Goal: Contribute content

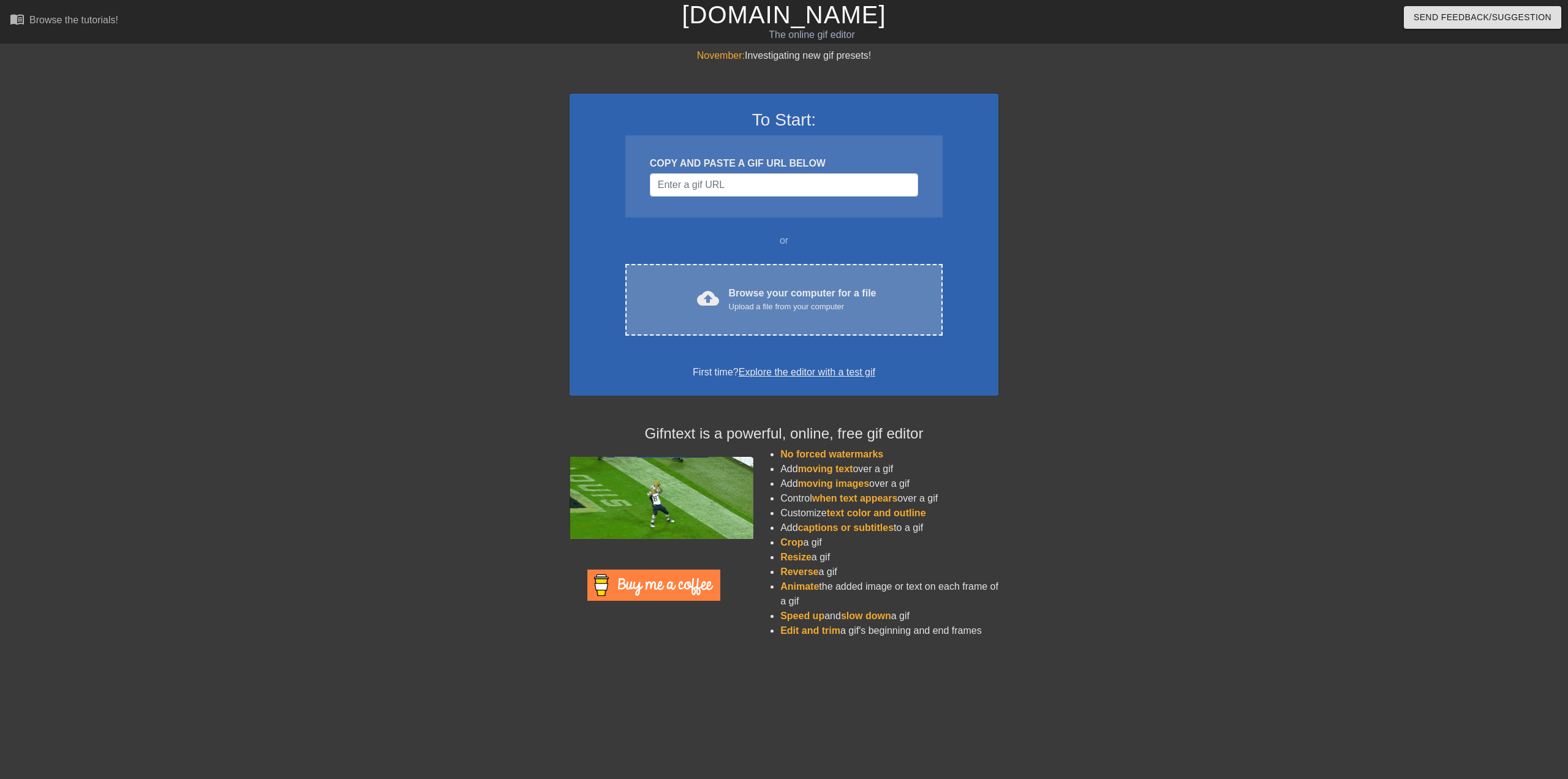
click at [792, 299] on div "Browse your computer for a file Upload a file from your computer" at bounding box center [803, 299] width 147 height 27
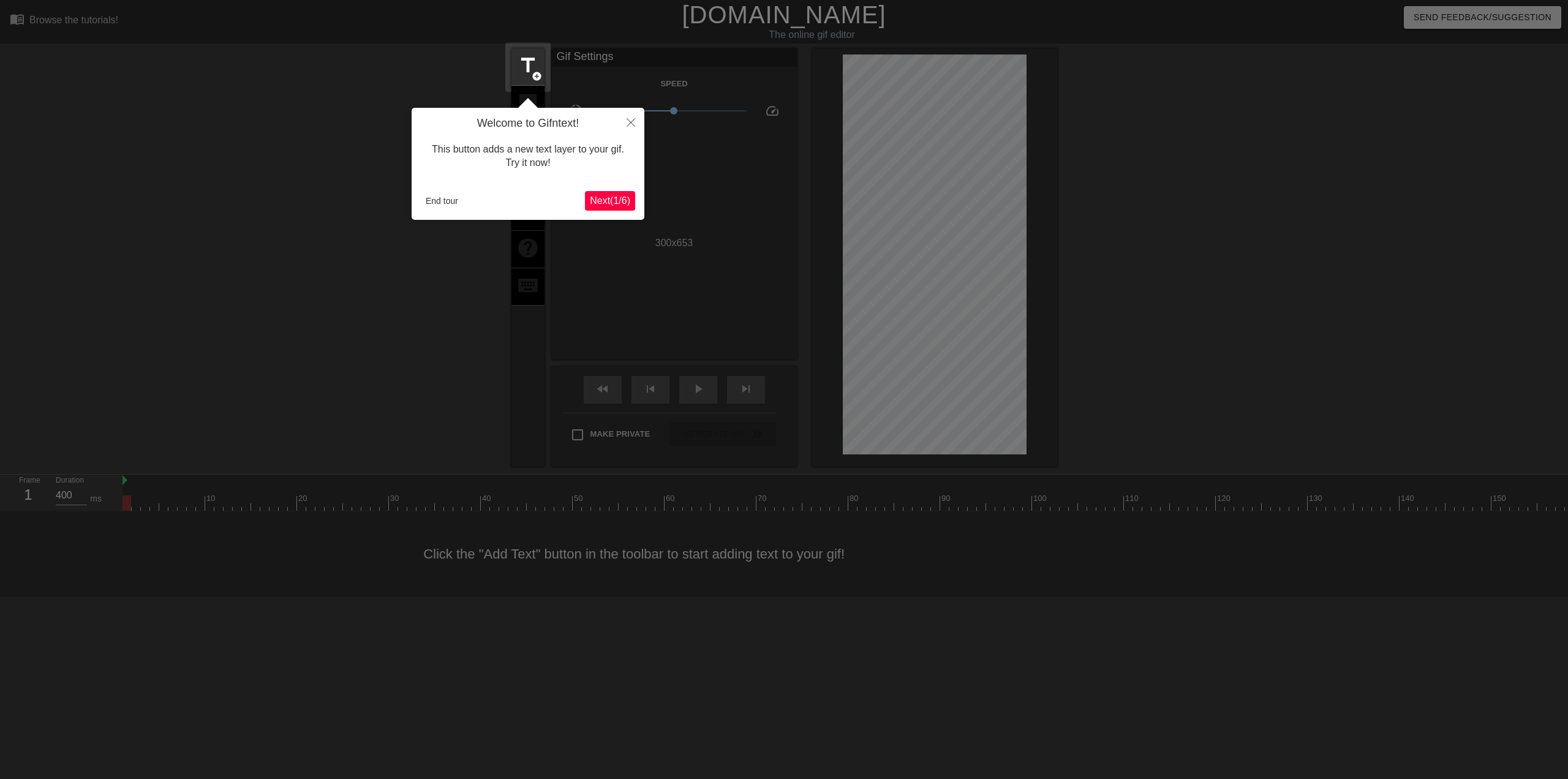
click at [613, 205] on span "Next ( 1 / 6 )" at bounding box center [610, 200] width 40 height 10
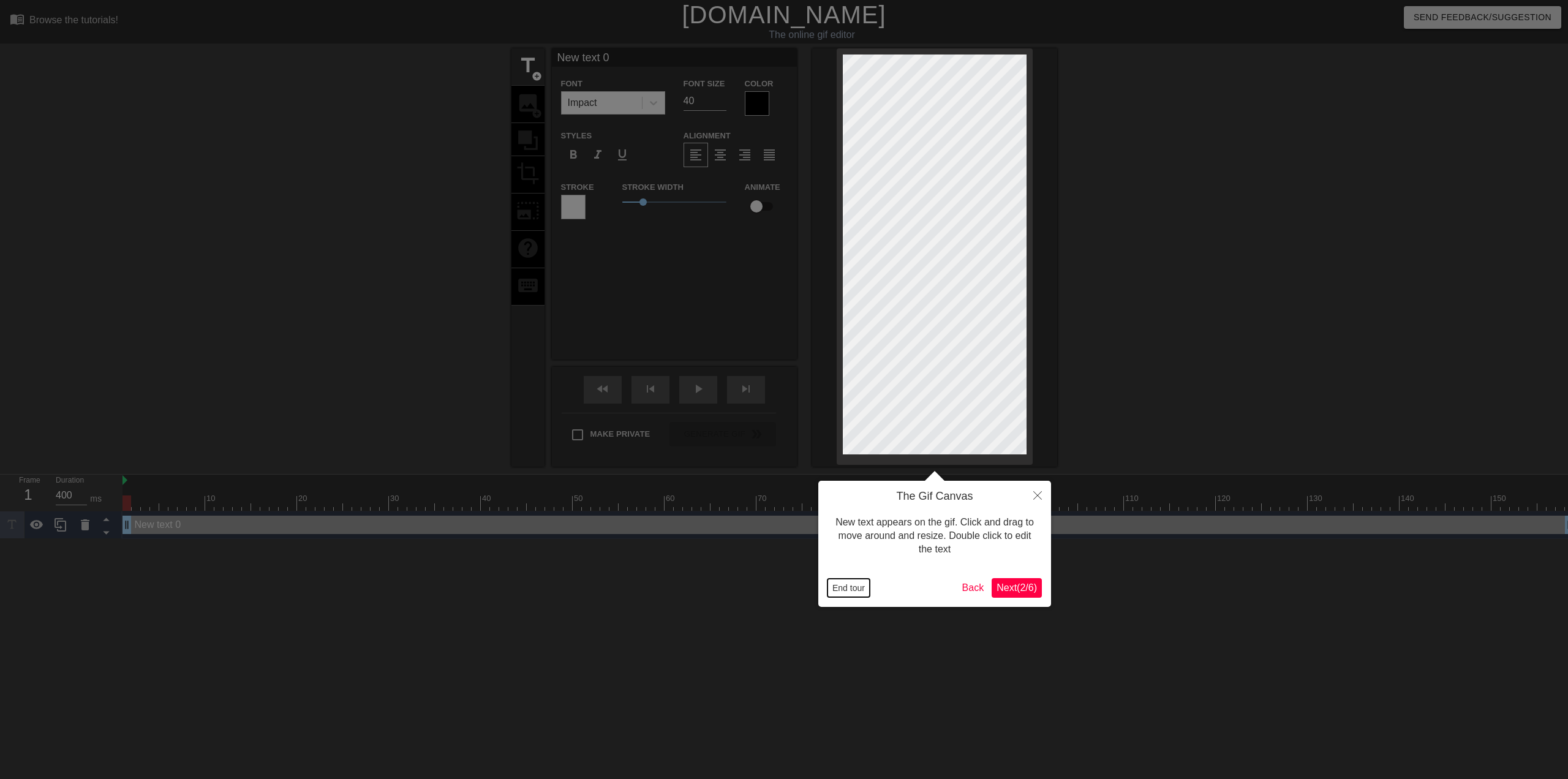
click at [842, 591] on button "End tour" at bounding box center [849, 588] width 43 height 18
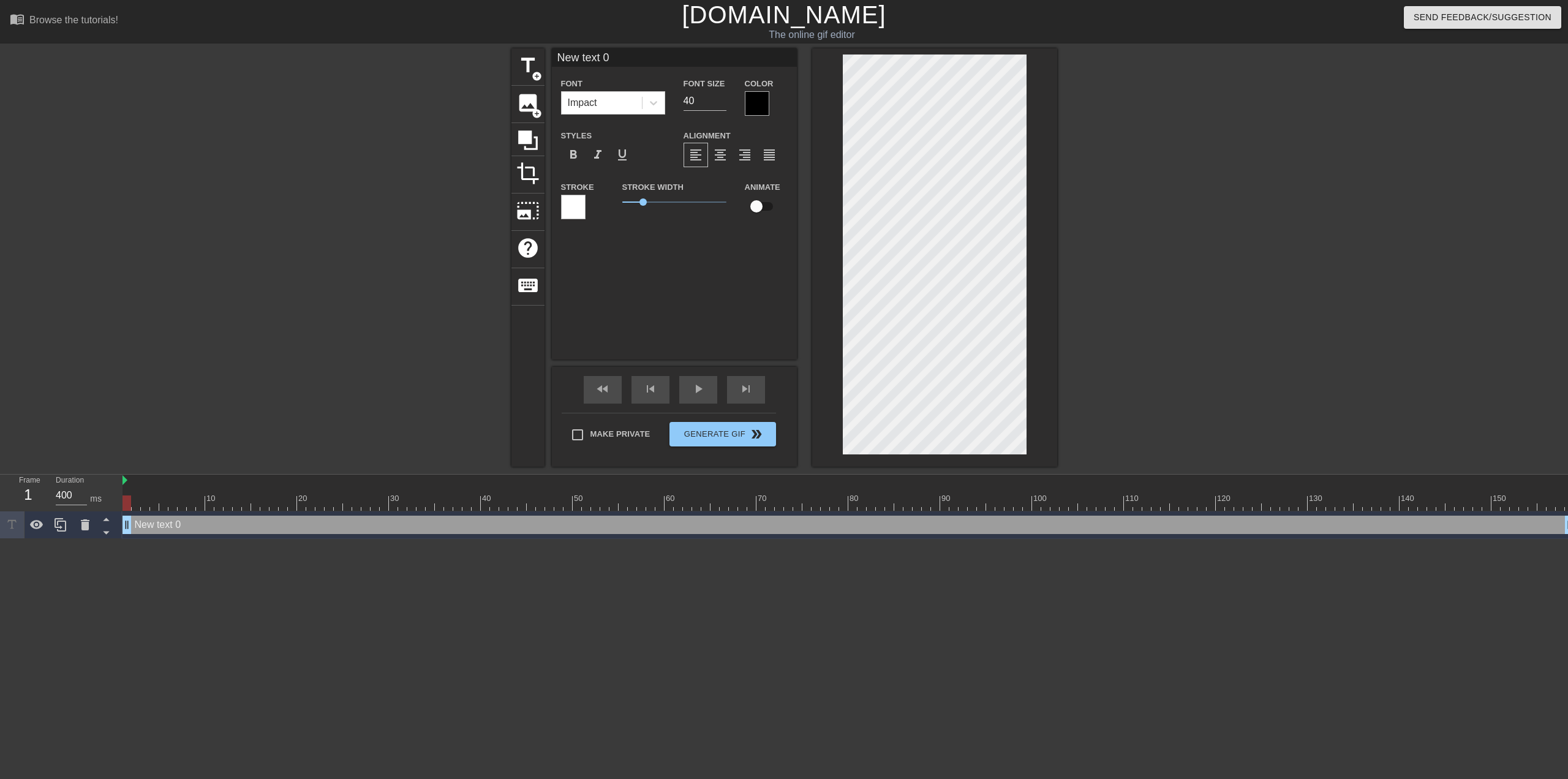
click at [191, 535] on div "New text 0 drag_handle drag_handle" at bounding box center [848, 525] width 1452 height 28
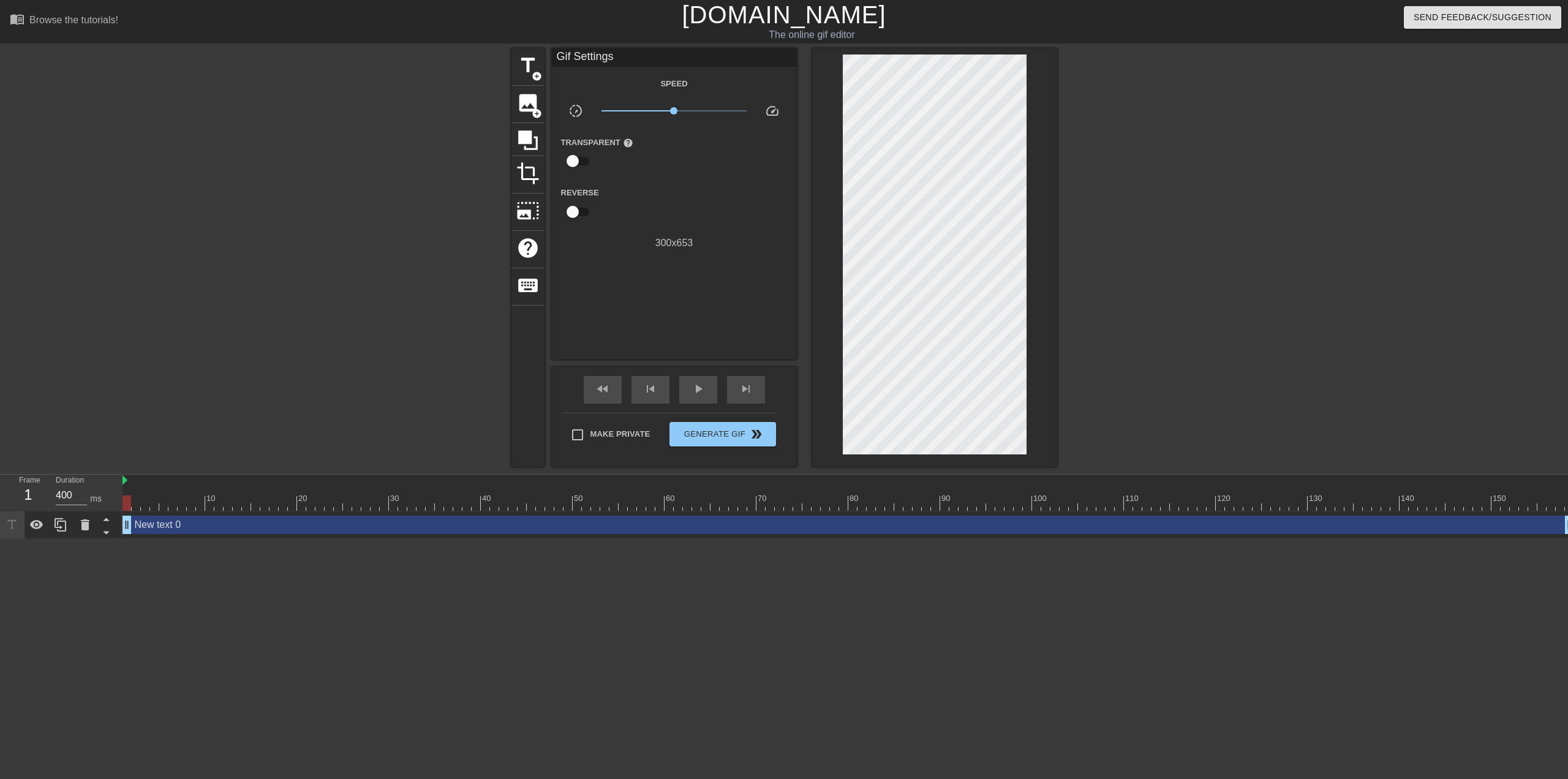
drag, startPoint x: 189, startPoint y: 527, endPoint x: 222, endPoint y: 527, distance: 33.0
click at [222, 527] on div "New text 0 drag_handle drag_handle" at bounding box center [848, 524] width 1452 height 18
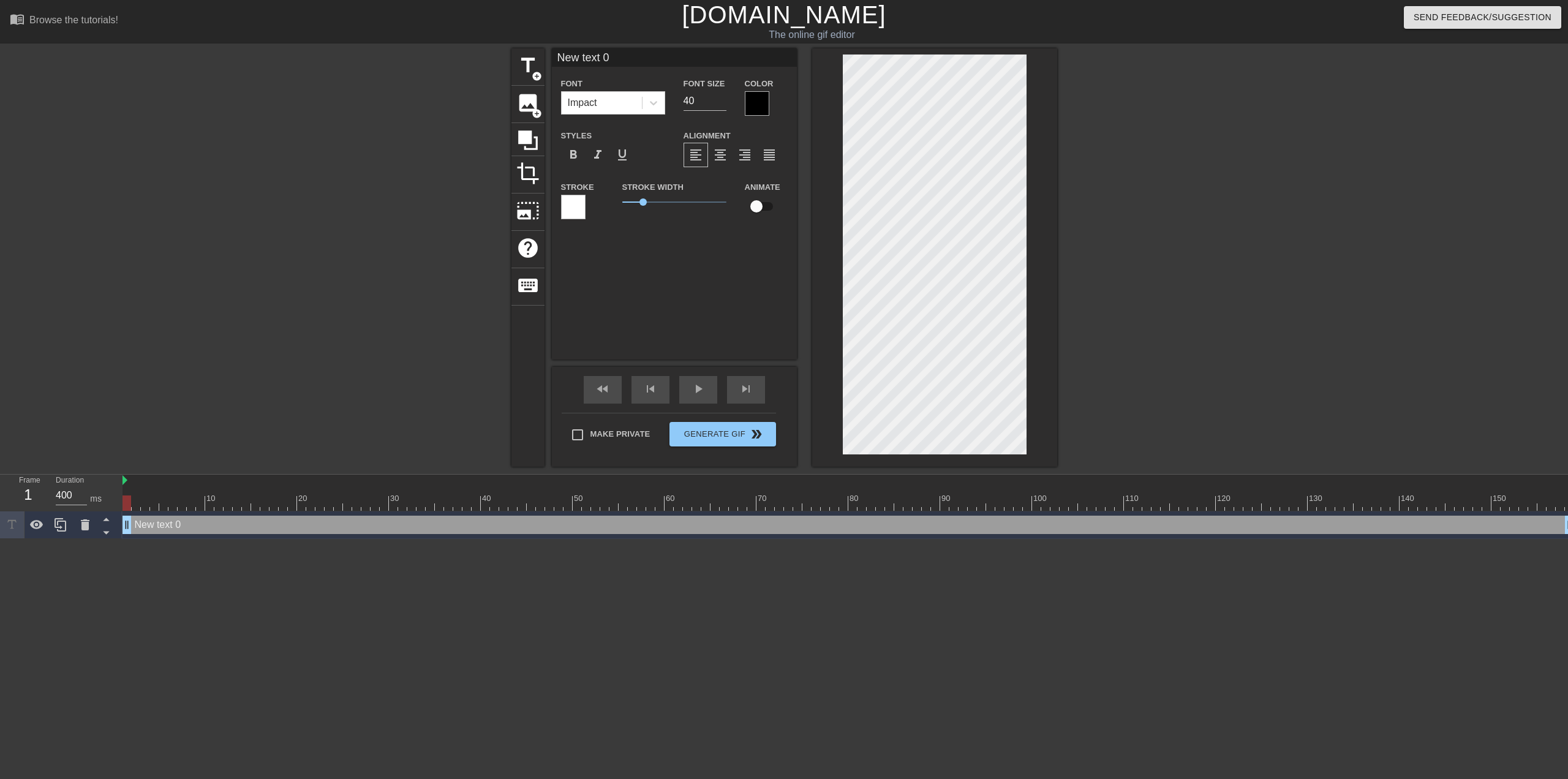
click at [250, 526] on div "New text 0 drag_handle drag_handle" at bounding box center [848, 524] width 1452 height 18
click at [296, 524] on div "New text 0 drag_handle drag_handle" at bounding box center [848, 524] width 1452 height 18
click at [318, 529] on div "New text 0 drag_handle drag_handle" at bounding box center [848, 524] width 1452 height 18
click at [222, 533] on div "New text 0 drag_handle drag_handle" at bounding box center [848, 524] width 1452 height 18
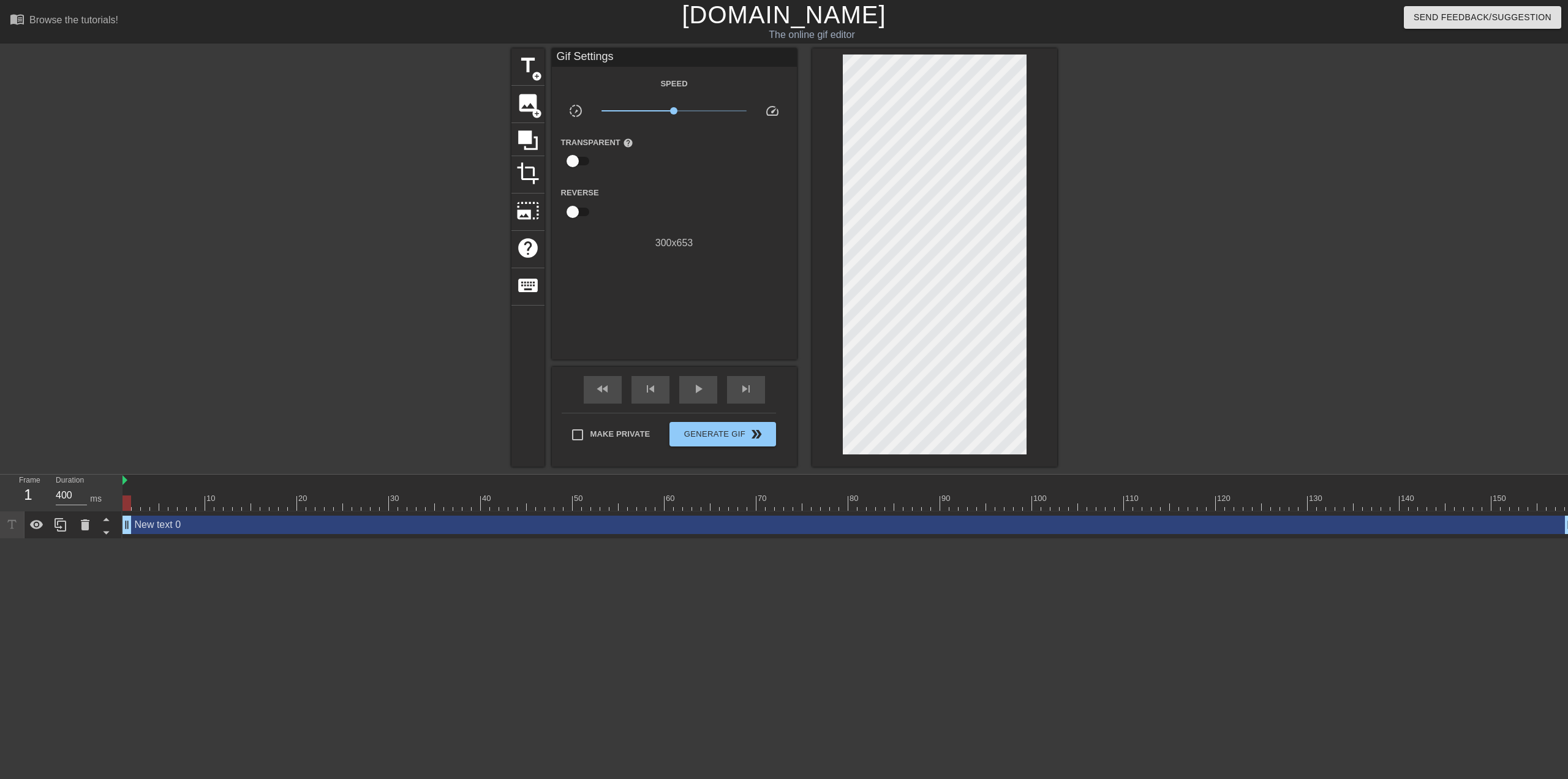
scroll to position [0, 10]
click at [153, 529] on div "New text 0 drag_handle drag_handle" at bounding box center [839, 524] width 1452 height 18
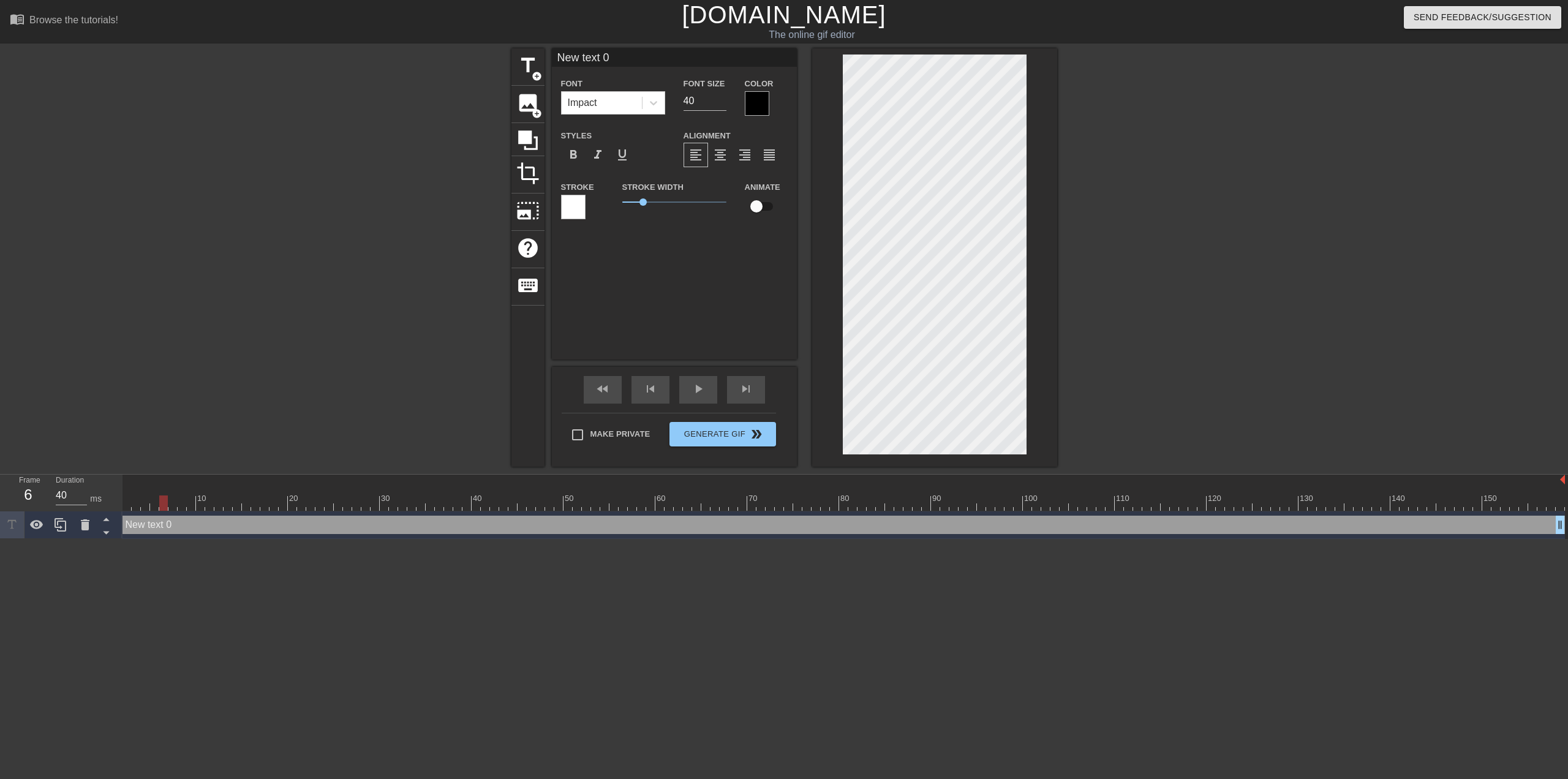
click at [165, 505] on div at bounding box center [839, 502] width 1452 height 15
click at [181, 503] on div at bounding box center [839, 502] width 1452 height 15
click at [161, 500] on div at bounding box center [839, 502] width 1452 height 15
click at [142, 499] on div at bounding box center [839, 502] width 1452 height 15
click at [131, 499] on div at bounding box center [839, 502] width 1452 height 15
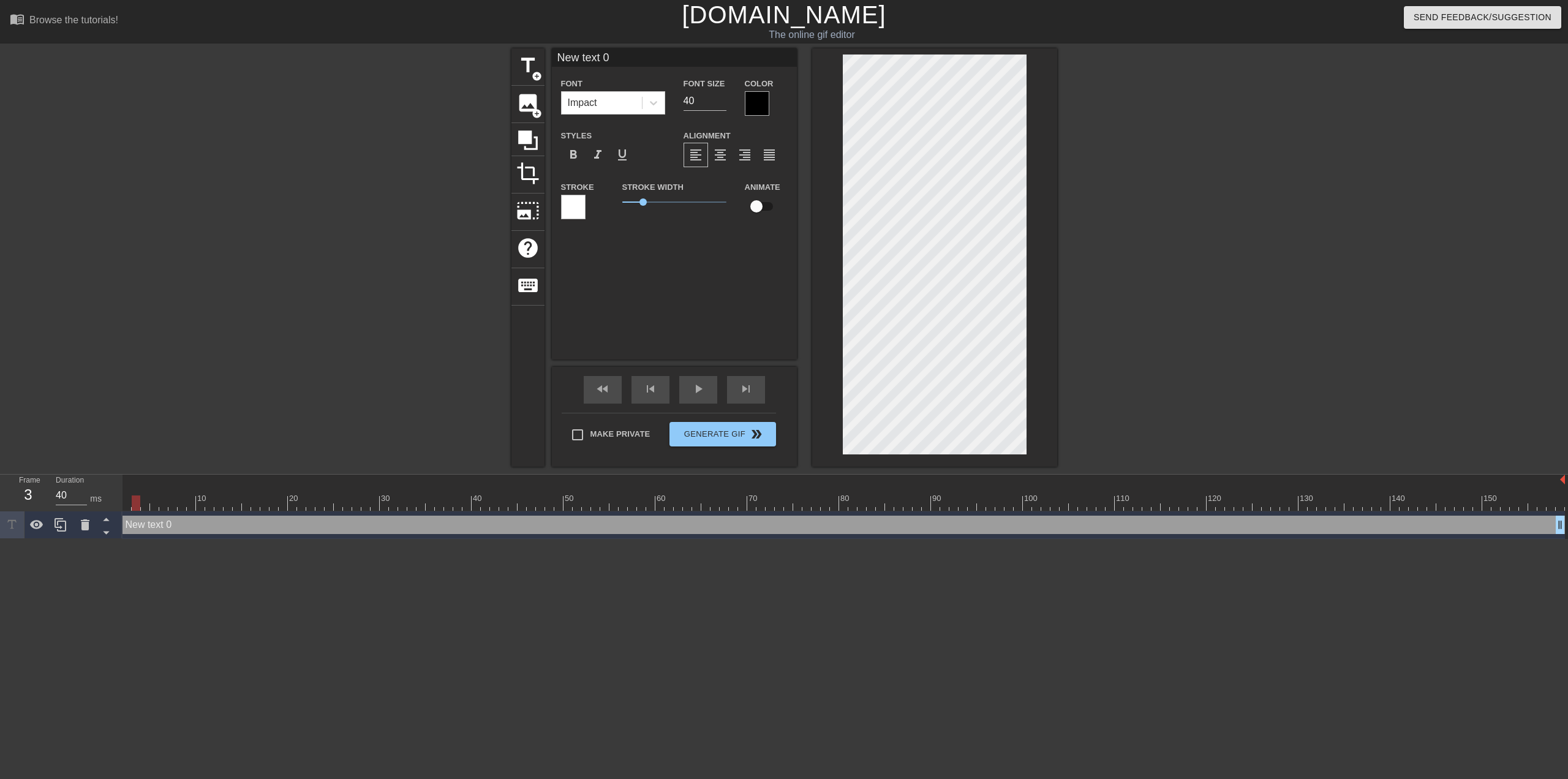
click at [134, 500] on div at bounding box center [839, 502] width 1452 height 15
click at [7, 524] on icon at bounding box center [12, 524] width 14 height 14
click at [13, 528] on icon at bounding box center [12, 524] width 14 height 14
click at [136, 506] on div at bounding box center [136, 502] width 9 height 15
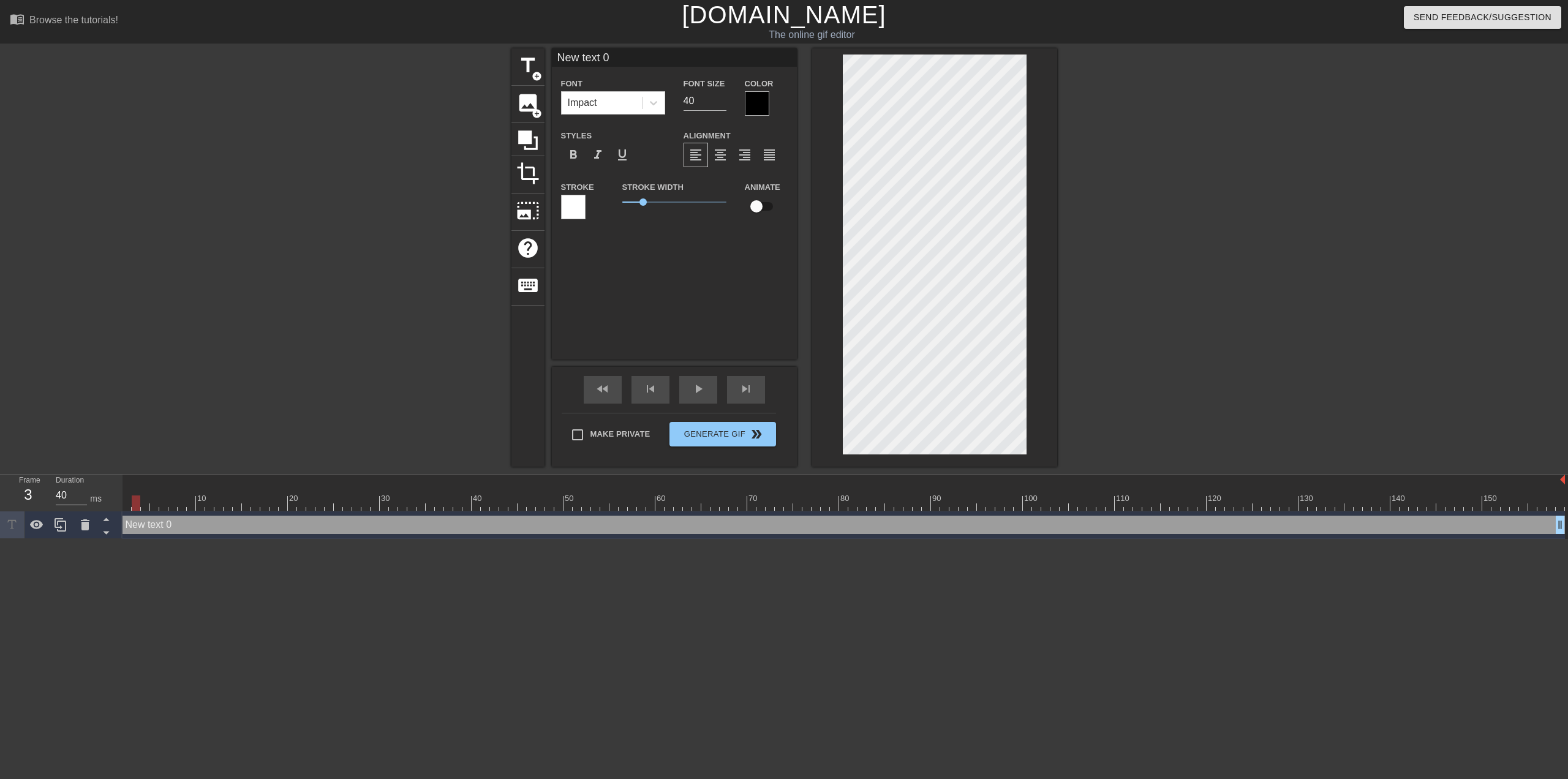
click at [136, 506] on div at bounding box center [136, 502] width 9 height 15
type input "400"
drag, startPoint x: 136, startPoint y: 506, endPoint x: 112, endPoint y: 345, distance: 162.8
click at [112, 345] on div "menu_book Browse the tutorials! [DOMAIN_NAME] The online gif editor Send Feedba…" at bounding box center [784, 269] width 1568 height 539
